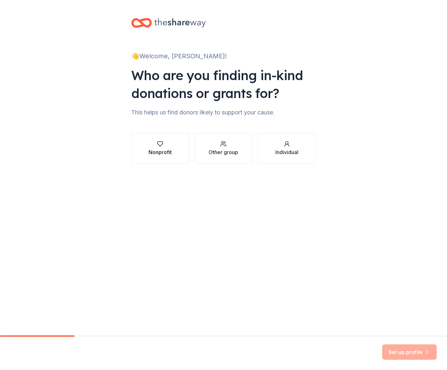
click at [182, 149] on button "Nonprofit" at bounding box center [160, 148] width 58 height 31
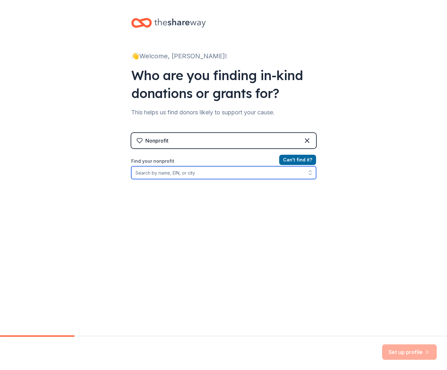
click at [182, 172] on input "Find your nonprofit" at bounding box center [223, 172] width 185 height 13
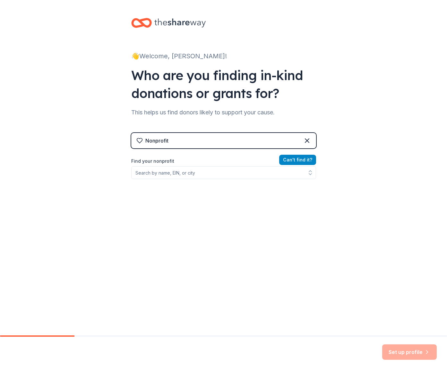
click at [291, 160] on button "Can ' t find it?" at bounding box center [297, 160] width 37 height 10
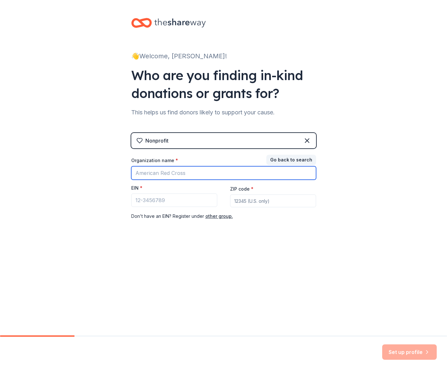
click at [187, 174] on input "Organization name *" at bounding box center [223, 172] width 185 height 13
drag, startPoint x: 167, startPoint y: 175, endPoint x: 115, endPoint y: 170, distance: 52.5
click at [115, 170] on div "👋 Welcome, [PERSON_NAME]! Who are you finding in-kind donations or grants for? …" at bounding box center [223, 132] width 447 height 264
type input "University High School Football Boosters"
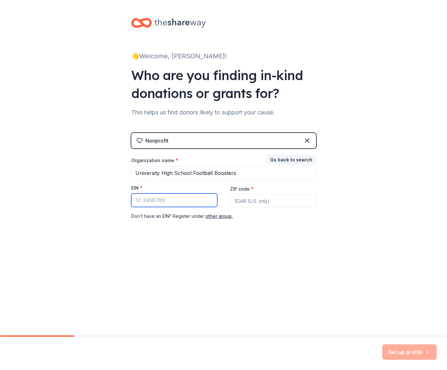
paste input "[US_EMPLOYER_IDENTIFICATION_NUMBER]"
type input "[US_EMPLOYER_IDENTIFICATION_NUMBER]"
click at [246, 202] on input "ZIP code *" at bounding box center [273, 201] width 86 height 13
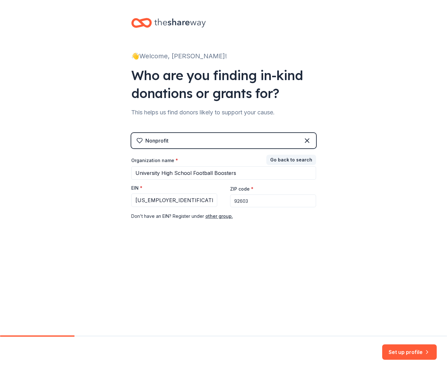
drag, startPoint x: 405, startPoint y: 357, endPoint x: 377, endPoint y: 251, distance: 110.5
click at [377, 251] on div "👋 Welcome, [PERSON_NAME]! Who are you finding in-kind donations or grants for? …" at bounding box center [223, 185] width 447 height 370
click at [240, 201] on input "92603" at bounding box center [273, 201] width 86 height 13
type input "92616"
click at [415, 355] on button "Set up profile" at bounding box center [409, 352] width 54 height 15
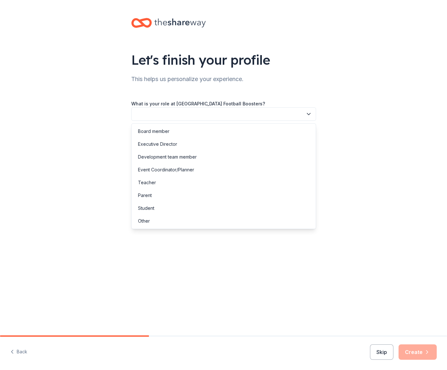
click at [215, 111] on button "button" at bounding box center [223, 113] width 185 height 13
click at [169, 196] on div "Parent" at bounding box center [223, 195] width 181 height 13
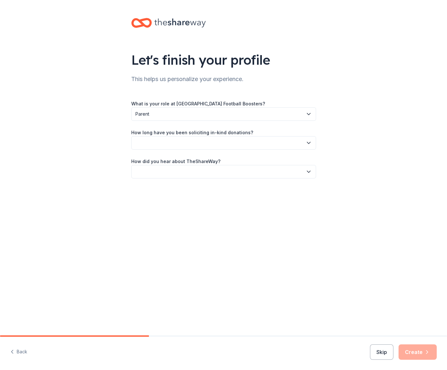
click at [182, 112] on span "Parent" at bounding box center [218, 114] width 167 height 8
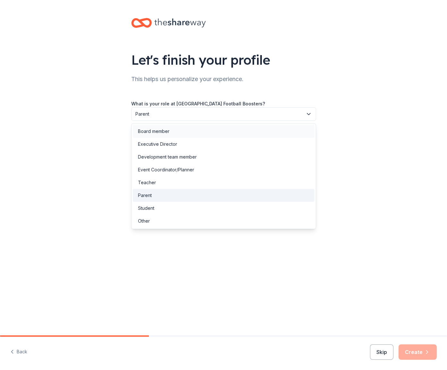
click at [184, 129] on div "Board member" at bounding box center [223, 131] width 181 height 13
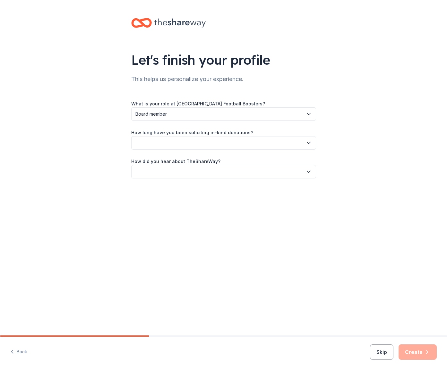
click at [184, 145] on button "button" at bounding box center [223, 142] width 185 height 13
click at [179, 158] on div "This is my first time!" at bounding box center [158, 160] width 41 height 8
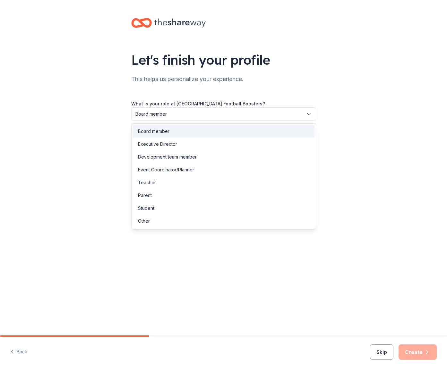
click at [180, 108] on button "Board member" at bounding box center [223, 113] width 185 height 13
click at [176, 195] on div "Parent" at bounding box center [223, 195] width 181 height 13
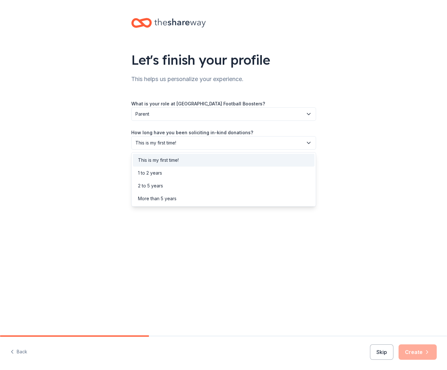
click at [185, 140] on span "This is my first time!" at bounding box center [218, 143] width 167 height 8
click at [186, 161] on div "This is my first time!" at bounding box center [223, 160] width 181 height 13
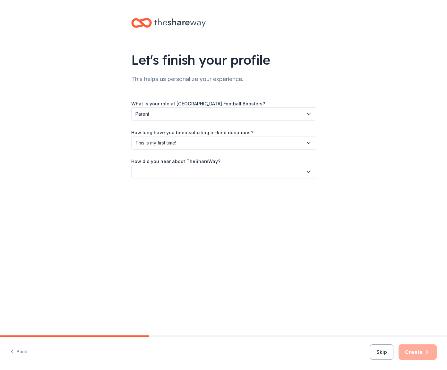
click at [187, 171] on button "button" at bounding box center [223, 171] width 185 height 13
click at [192, 192] on div "Friend or colleague" at bounding box center [223, 189] width 181 height 13
click at [201, 173] on span "Friend or colleague" at bounding box center [218, 172] width 167 height 8
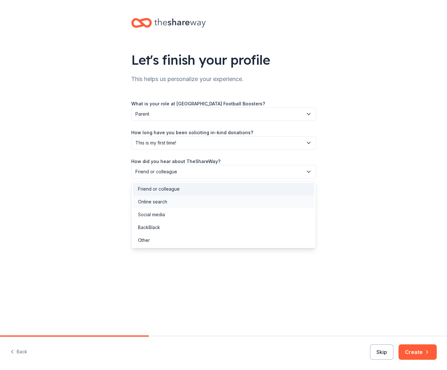
click at [192, 202] on div "Online search" at bounding box center [223, 202] width 181 height 13
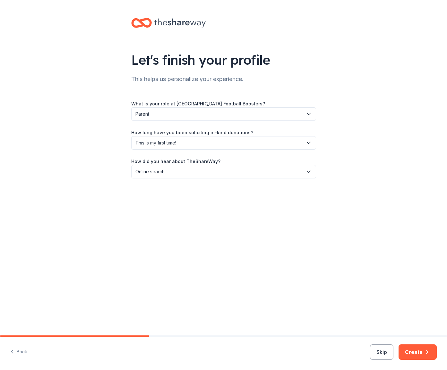
click at [407, 350] on button "Create" at bounding box center [417, 352] width 38 height 15
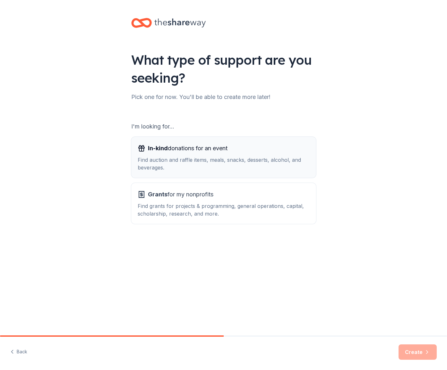
click at [231, 157] on div "Find auction and raffle items, meals, snacks, desserts, alcohol, and beverages." at bounding box center [224, 163] width 172 height 15
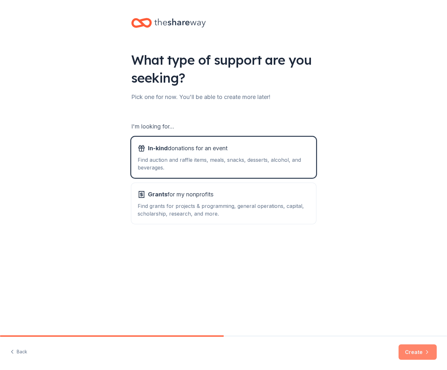
click at [424, 349] on icon "button" at bounding box center [426, 352] width 6 height 6
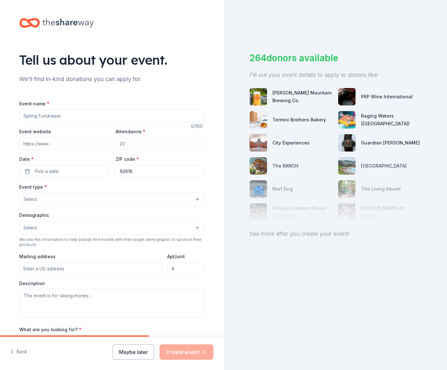
click at [88, 116] on input "Event name *" at bounding box center [111, 116] width 185 height 13
click at [84, 225] on button "Select" at bounding box center [111, 227] width 185 height 13
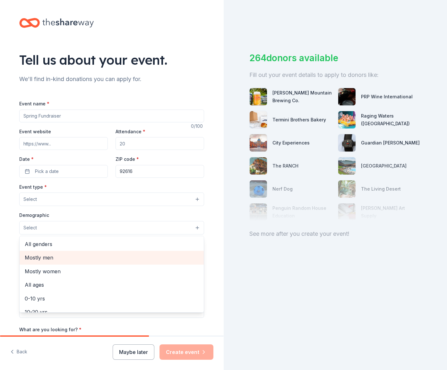
click at [76, 255] on span "Mostly men" at bounding box center [112, 258] width 174 height 8
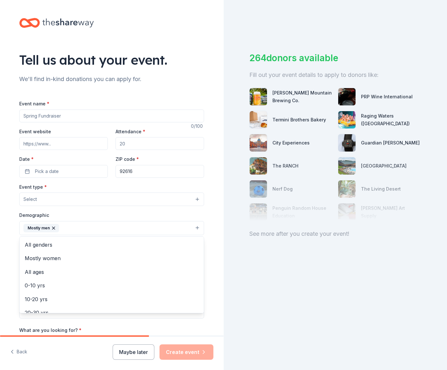
click at [77, 205] on div "Event type * Select Demographic Mostly men All genders Mostly women All ages [D…" at bounding box center [111, 251] width 185 height 136
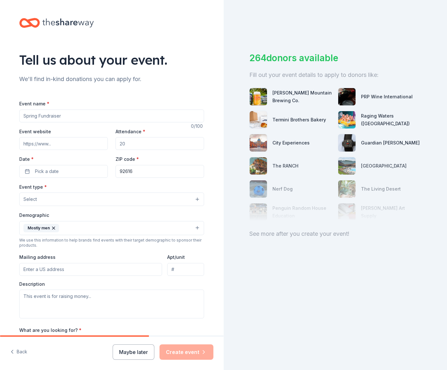
click at [78, 203] on button "Select" at bounding box center [111, 199] width 185 height 13
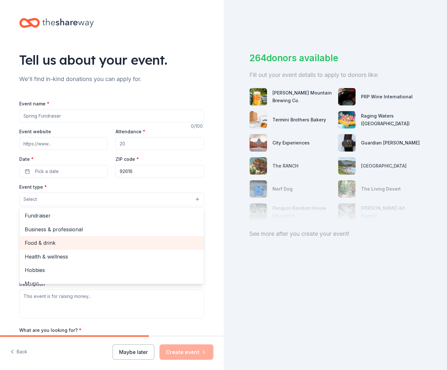
click at [74, 236] on div "Food & drink" at bounding box center [112, 242] width 184 height 13
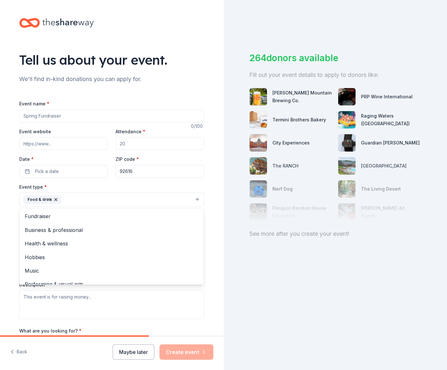
click at [64, 176] on div "Event name * 0 /100 Event website Attendance * Date * Pick a date ZIP code * 92…" at bounding box center [111, 248] width 185 height 297
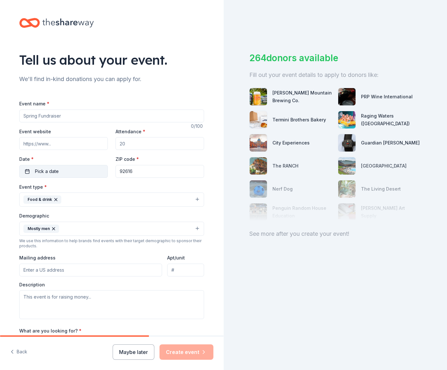
click at [65, 174] on button "Pick a date" at bounding box center [63, 171] width 88 height 13
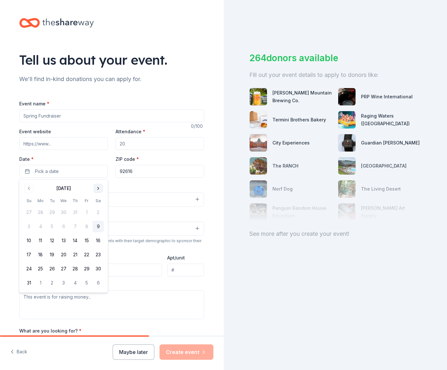
click at [95, 189] on button "Go to next month" at bounding box center [98, 188] width 9 height 9
click at [89, 269] on button "3" at bounding box center [87, 269] width 12 height 12
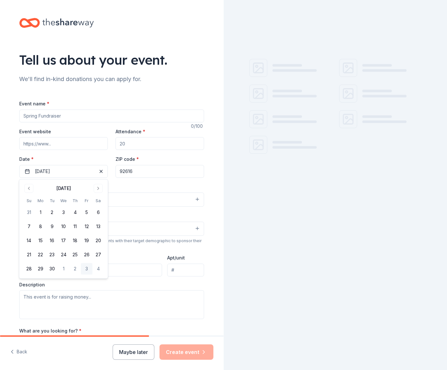
click at [78, 113] on input "Event name *" at bounding box center [111, 116] width 185 height 13
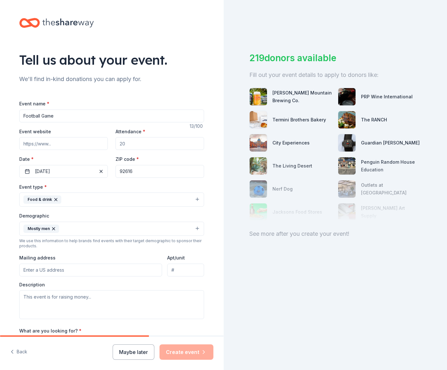
type input "Football Game"
drag, startPoint x: 48, startPoint y: 144, endPoint x: 55, endPoint y: 144, distance: 7.4
click at [54, 144] on input "Event website" at bounding box center [63, 143] width 88 height 13
paste input "[URL][DOMAIN_NAME]"
type input "[URL][DOMAIN_NAME]"
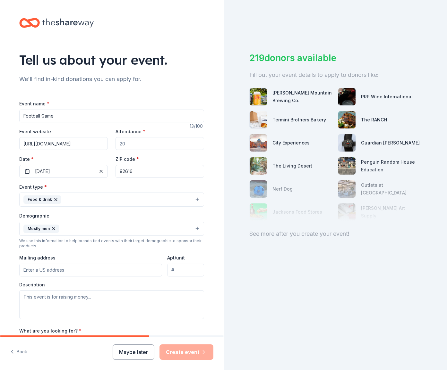
click at [134, 146] on input "Attendance *" at bounding box center [159, 143] width 88 height 13
type input "100"
click at [28, 272] on input "Mailing address" at bounding box center [90, 270] width 143 height 13
paste input "P.O. Box 4669"
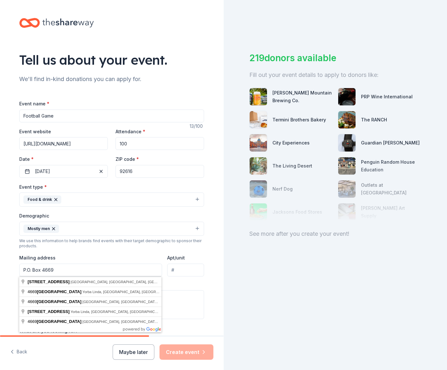
type input "P.O. Box 4669"
click at [208, 269] on div "Tell us about your event. We'll find in-kind donations you can apply for. Event…" at bounding box center [111, 214] width 205 height 428
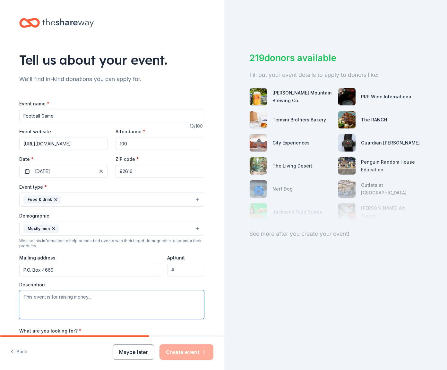
click at [83, 313] on textarea at bounding box center [111, 304] width 185 height 29
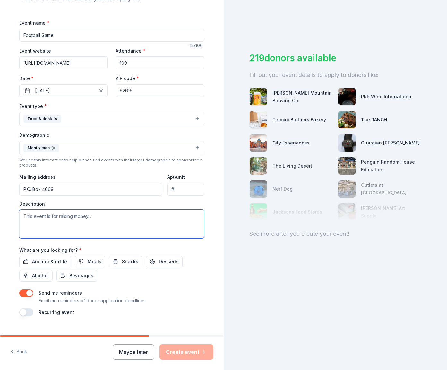
scroll to position [79, 0]
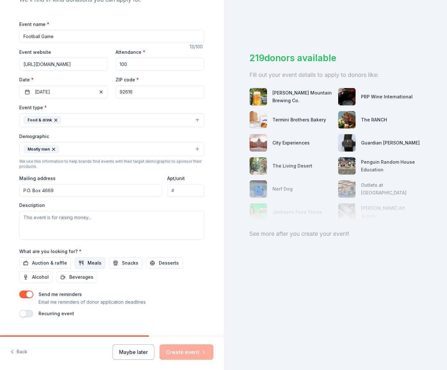
click at [88, 263] on span "Meals" at bounding box center [95, 263] width 14 height 8
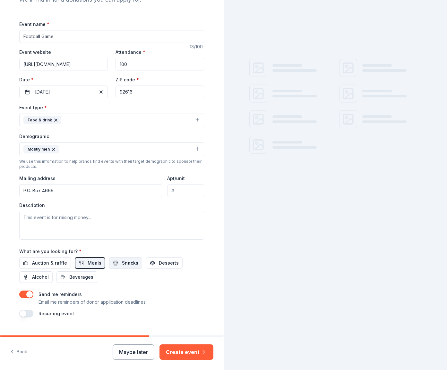
click at [117, 265] on button "Snacks" at bounding box center [125, 263] width 33 height 12
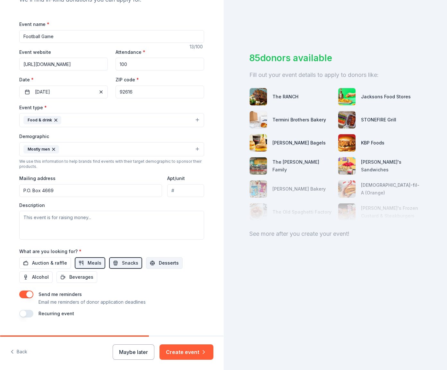
click at [154, 267] on button "Desserts" at bounding box center [164, 263] width 37 height 12
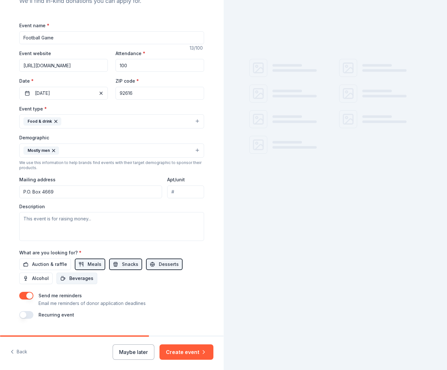
click at [81, 282] on span "Beverages" at bounding box center [81, 279] width 24 height 8
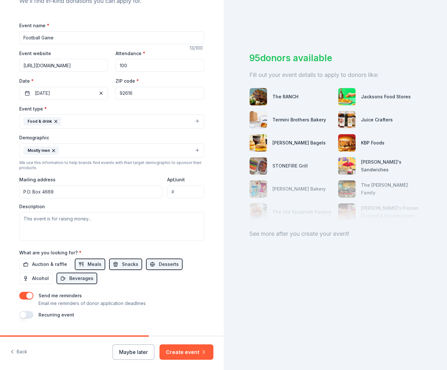
scroll to position [78, 0]
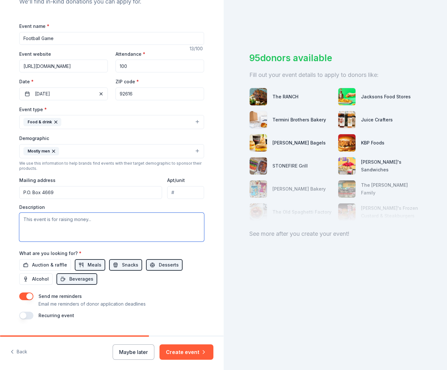
click at [59, 223] on textarea at bounding box center [111, 227] width 185 height 29
click at [99, 219] on textarea "Feeding hungry football players and also to sell" at bounding box center [111, 227] width 185 height 29
drag, startPoint x: 107, startPoint y: 219, endPoint x: 165, endPoint y: 221, distance: 58.1
click at [165, 221] on textarea "Feeding hungry football players and/or also to sell" at bounding box center [111, 227] width 185 height 29
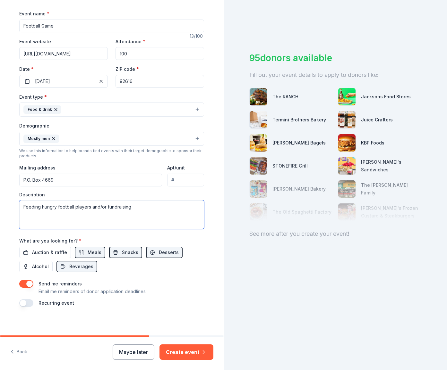
scroll to position [88, 0]
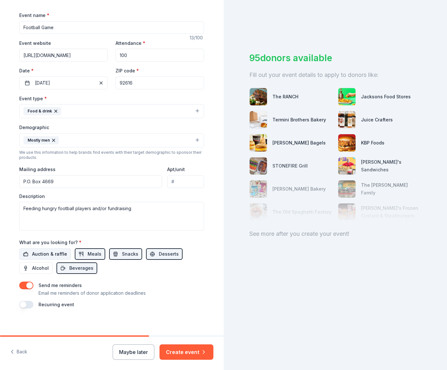
click at [40, 259] on button "Auction & raffle" at bounding box center [45, 254] width 52 height 12
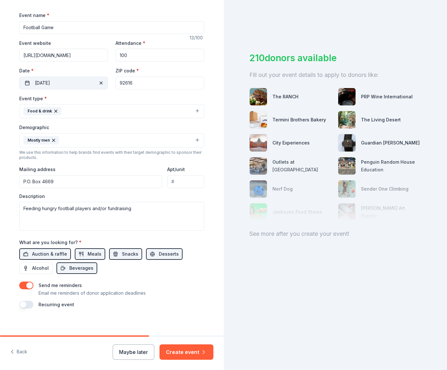
click at [73, 86] on button "[DATE]" at bounding box center [63, 83] width 88 height 13
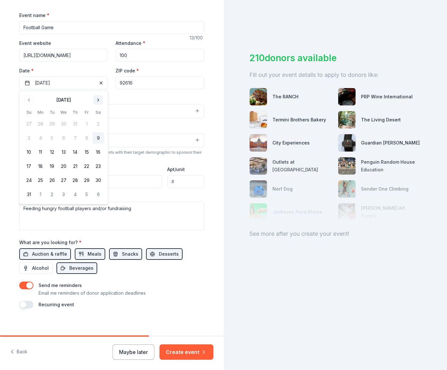
click at [96, 101] on button "Go to next month" at bounding box center [98, 100] width 9 height 9
click at [87, 168] on button "26" at bounding box center [87, 167] width 12 height 12
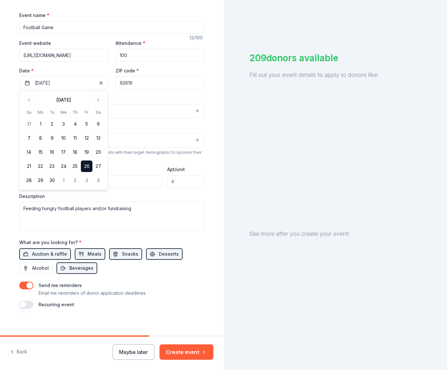
click at [214, 195] on div "Tell us about your event. We'll find in-kind donations you can apply for. Event…" at bounding box center [111, 126] width 223 height 428
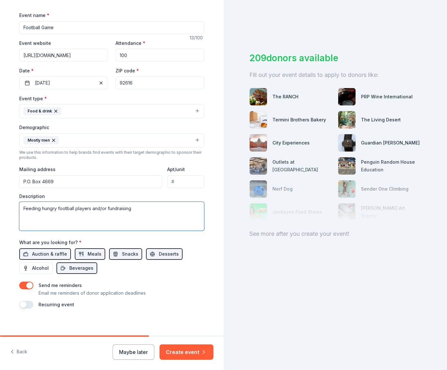
click at [104, 210] on textarea "Feeding hungry football players and/or fundraising" at bounding box center [111, 216] width 185 height 29
type textarea "Feeding hungry football players and to help with fundraising"
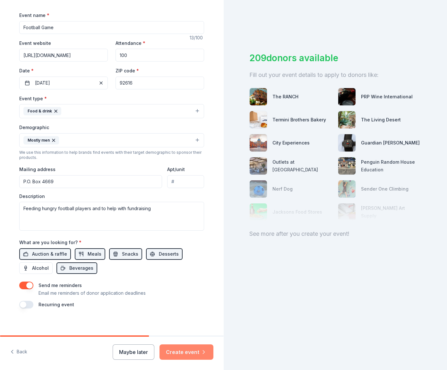
click at [176, 358] on button "Create event" at bounding box center [186, 352] width 54 height 15
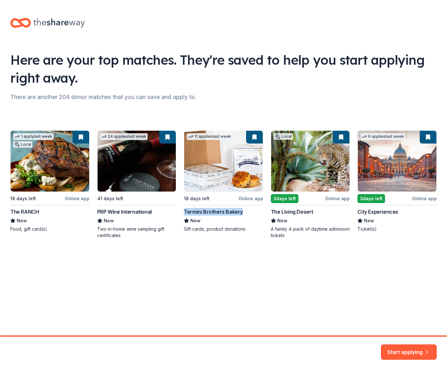
drag, startPoint x: 249, startPoint y: 210, endPoint x: 185, endPoint y: 210, distance: 64.8
click at [185, 210] on div "1 apply last week Local 18 days left Online app The RANCH New Food, gift card(s…" at bounding box center [223, 184] width 426 height 108
copy div "Termini Brothers Bakery"
drag, startPoint x: 8, startPoint y: 212, endPoint x: 39, endPoint y: 212, distance: 31.1
click at [39, 212] on div "Here are your top matches. They're saved to help you start applying right away.…" at bounding box center [223, 135] width 447 height 270
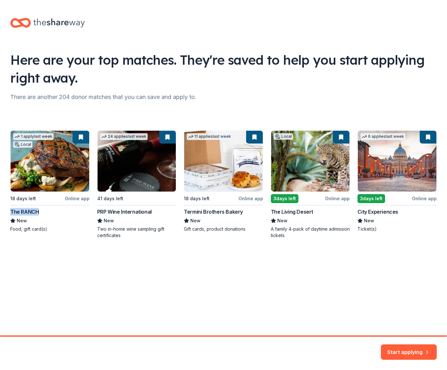
copy div "The RANCH"
click at [79, 139] on div "1 apply last week Local 18 days left Online app The RANCH New Food, gift card(s…" at bounding box center [223, 184] width 426 height 108
click at [59, 189] on div "1 apply last week Local 18 days left Online app The RANCH New Food, gift card(s…" at bounding box center [223, 184] width 426 height 108
click at [394, 353] on button "Start applying" at bounding box center [408, 348] width 56 height 15
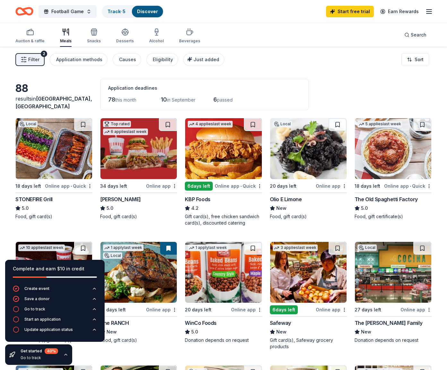
click at [139, 147] on img at bounding box center [138, 148] width 76 height 61
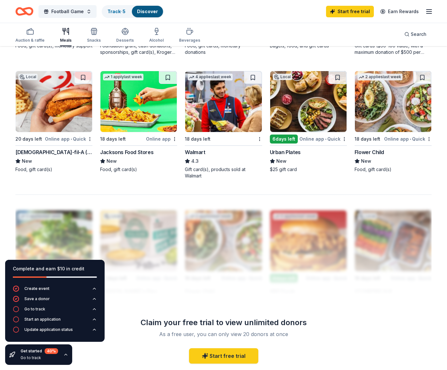
scroll to position [439, 0]
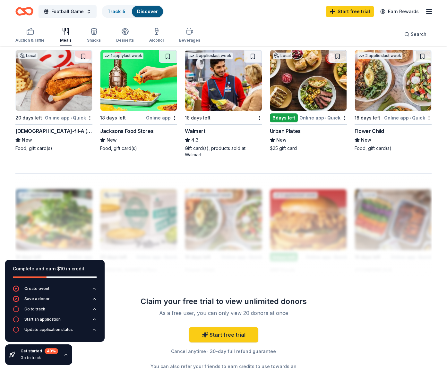
click at [38, 100] on img at bounding box center [54, 80] width 76 height 61
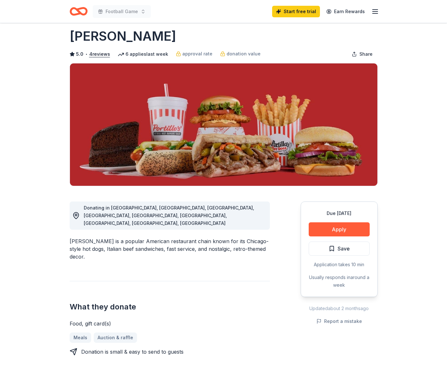
scroll to position [9, 0]
